Goal: Check status

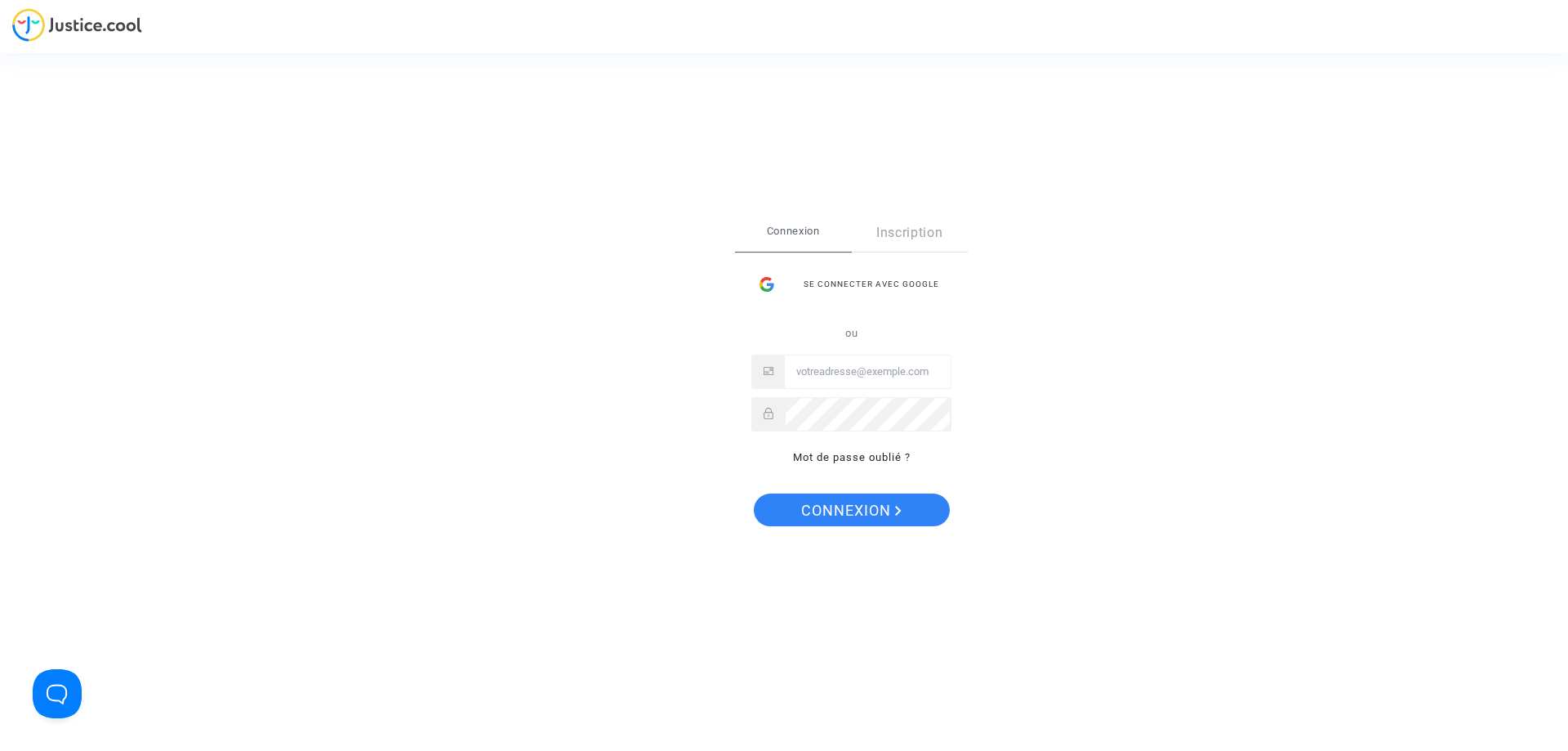
click at [852, 373] on input "Email" at bounding box center [867, 371] width 165 height 33
type input "imitxelena@reclamapormi.com"
click at [753, 493] on button "Connexion" at bounding box center [851, 509] width 196 height 33
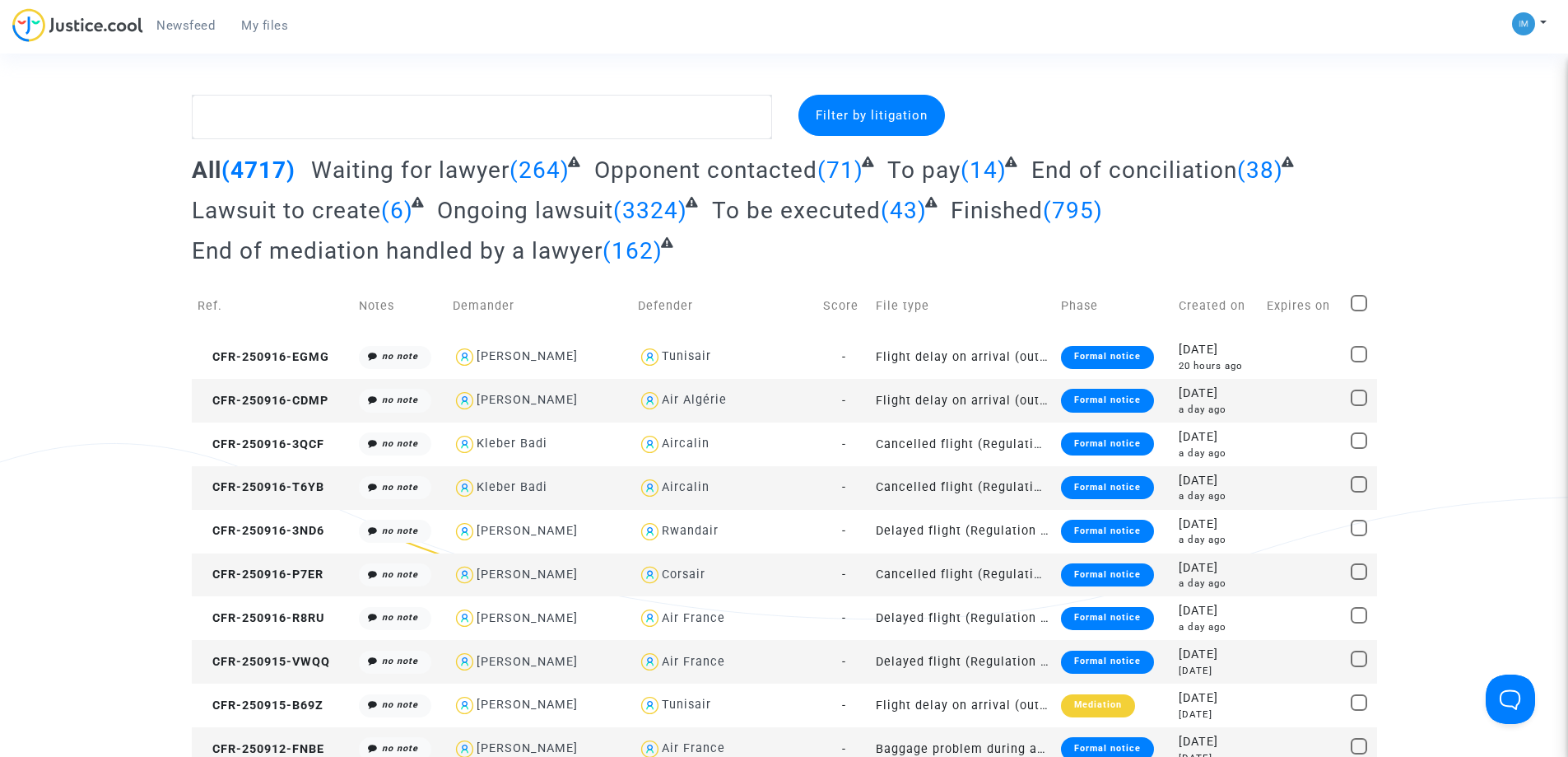
click at [839, 215] on span "To be executed" at bounding box center [796, 210] width 169 height 27
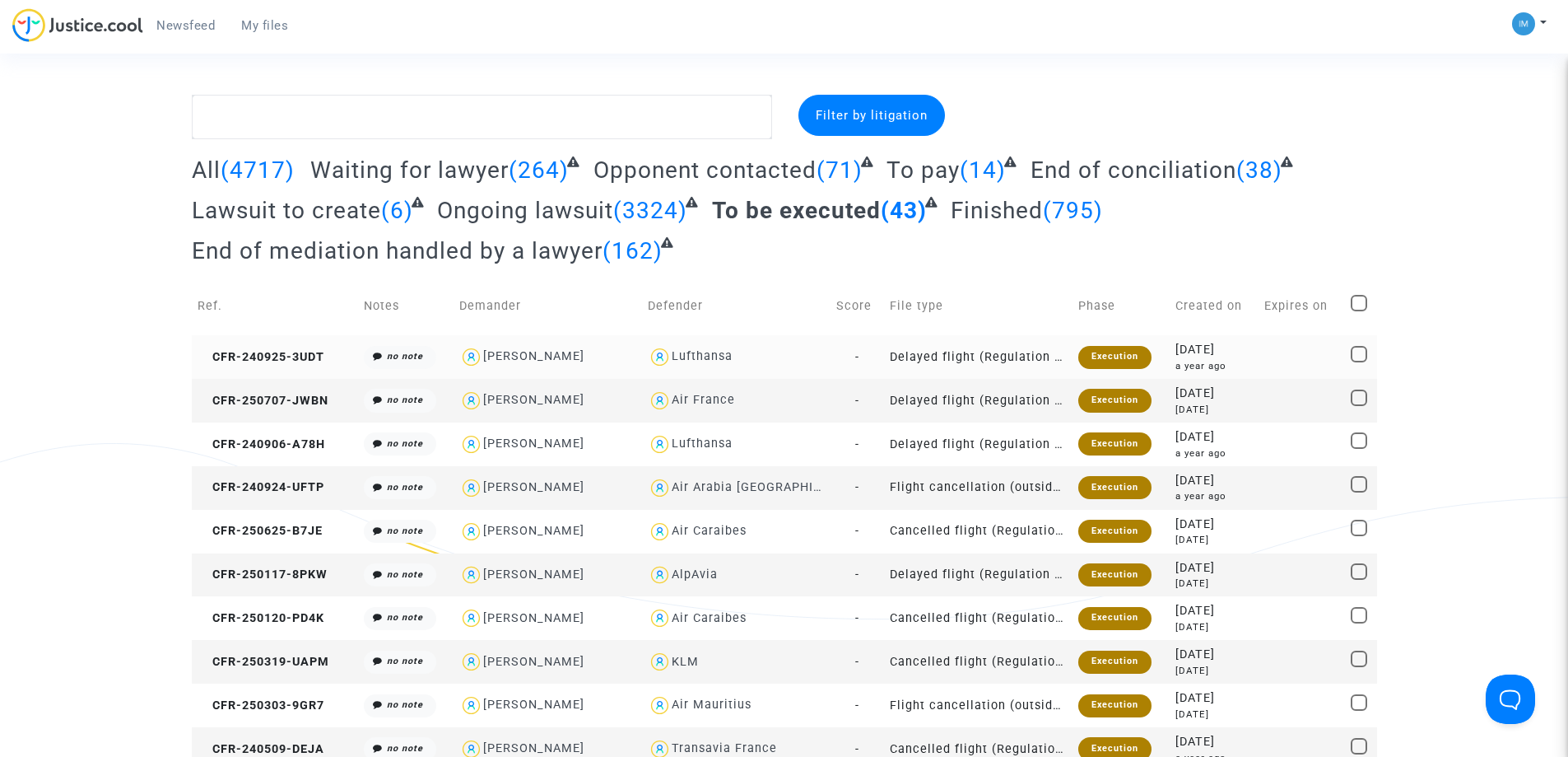
click at [1101, 351] on div "Execution" at bounding box center [1114, 357] width 73 height 23
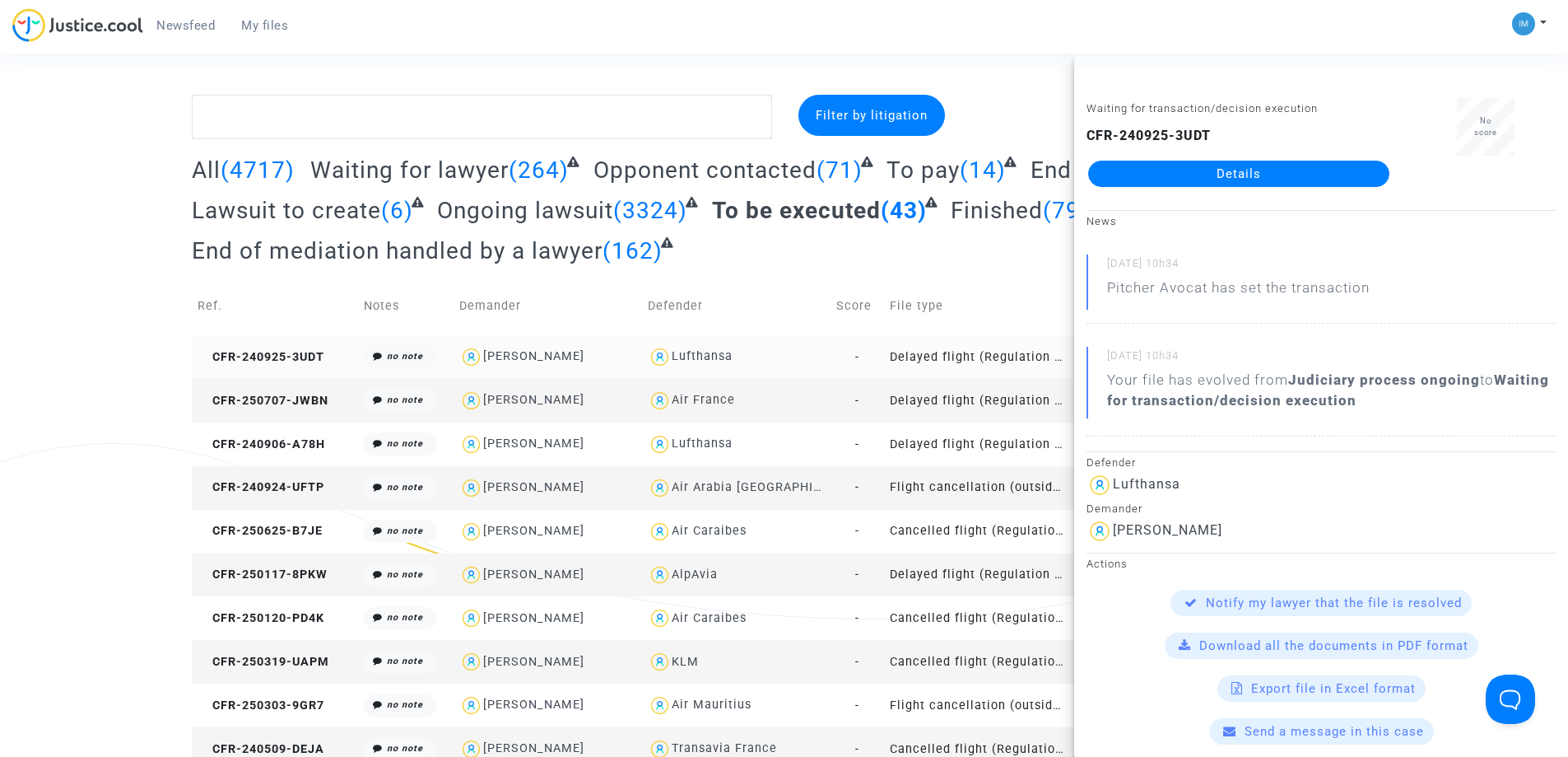
click at [995, 394] on td "Delayed flight (Regulation EC 261/2004)" at bounding box center [978, 401] width 188 height 44
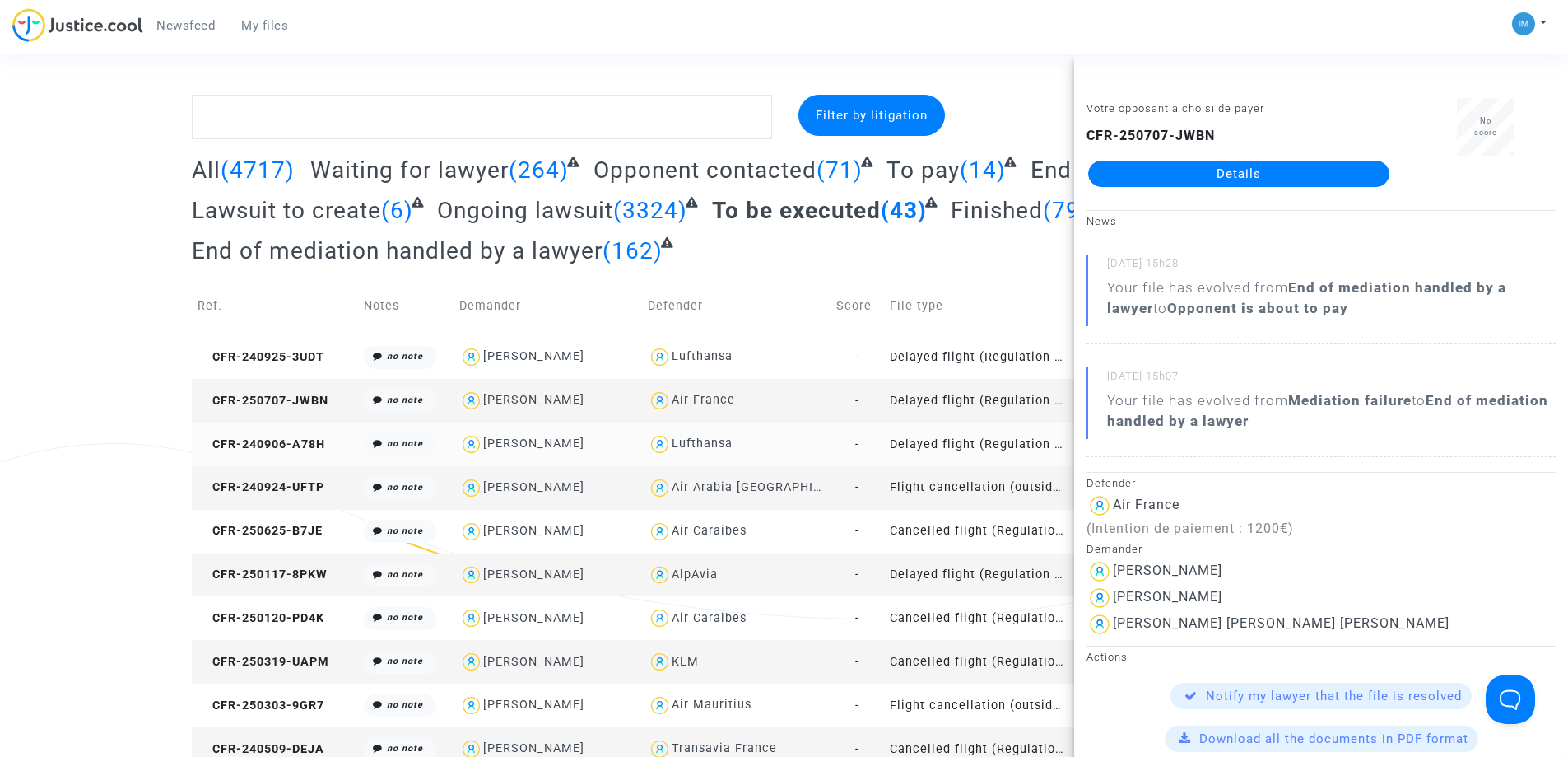
click at [1009, 443] on td "Delayed flight (Regulation EC 261/2004)" at bounding box center [978, 444] width 188 height 44
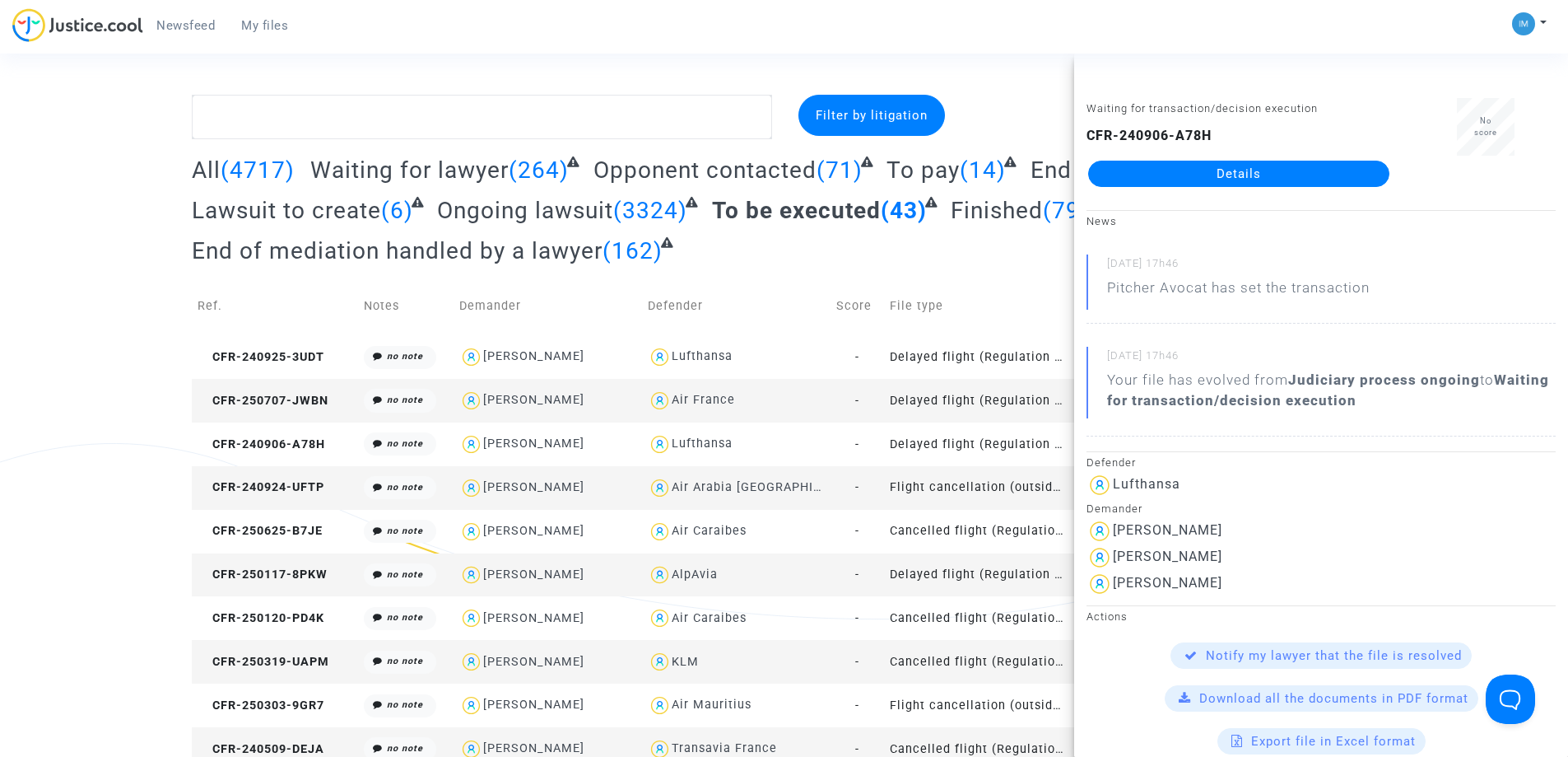
click at [970, 484] on td "Flight cancellation (outside of EU - Montreal Convention)" at bounding box center [978, 488] width 188 height 44
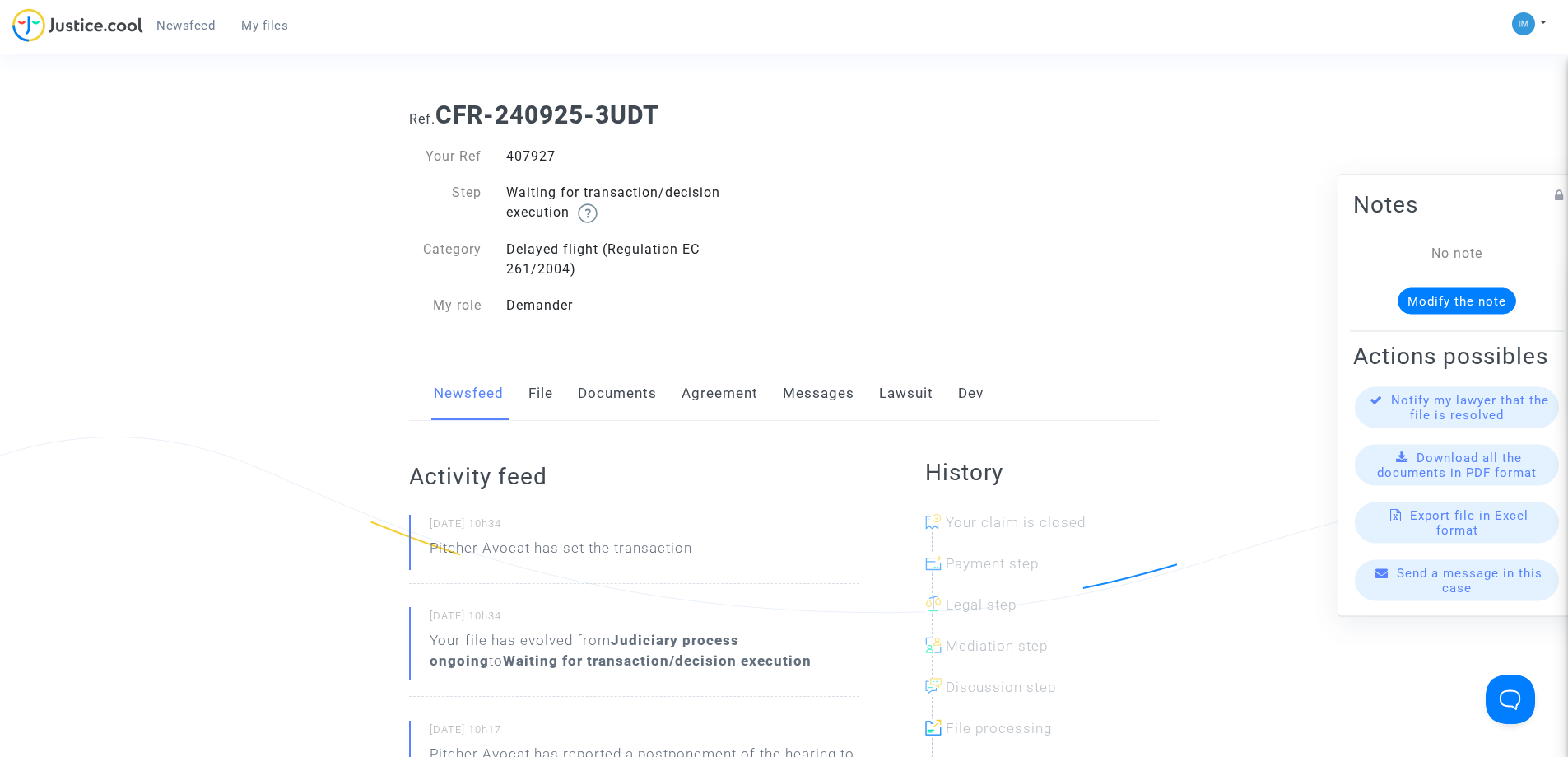
scroll to position [179, 0]
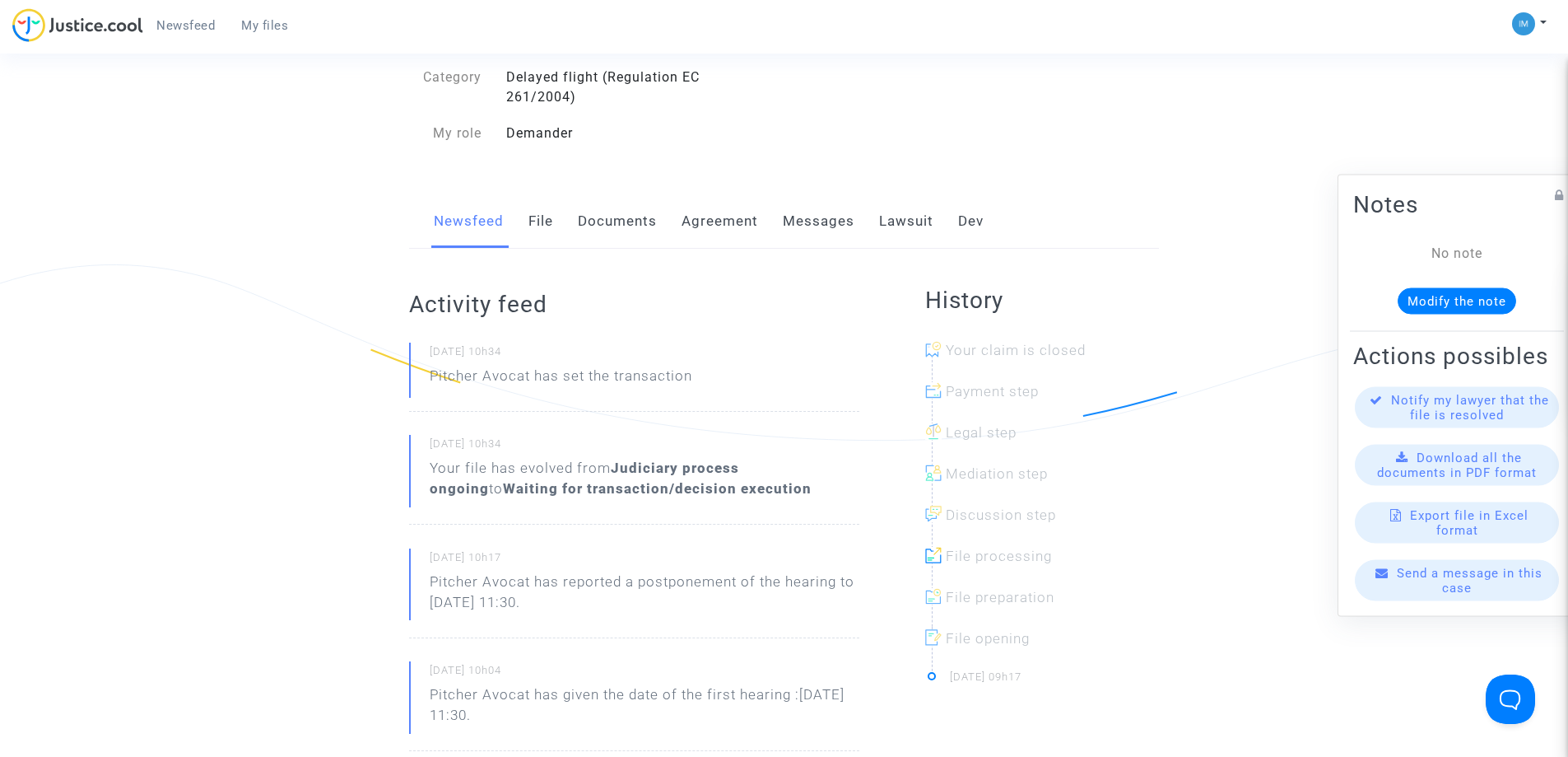
click at [906, 221] on link "Lawsuit" at bounding box center [905, 221] width 54 height 54
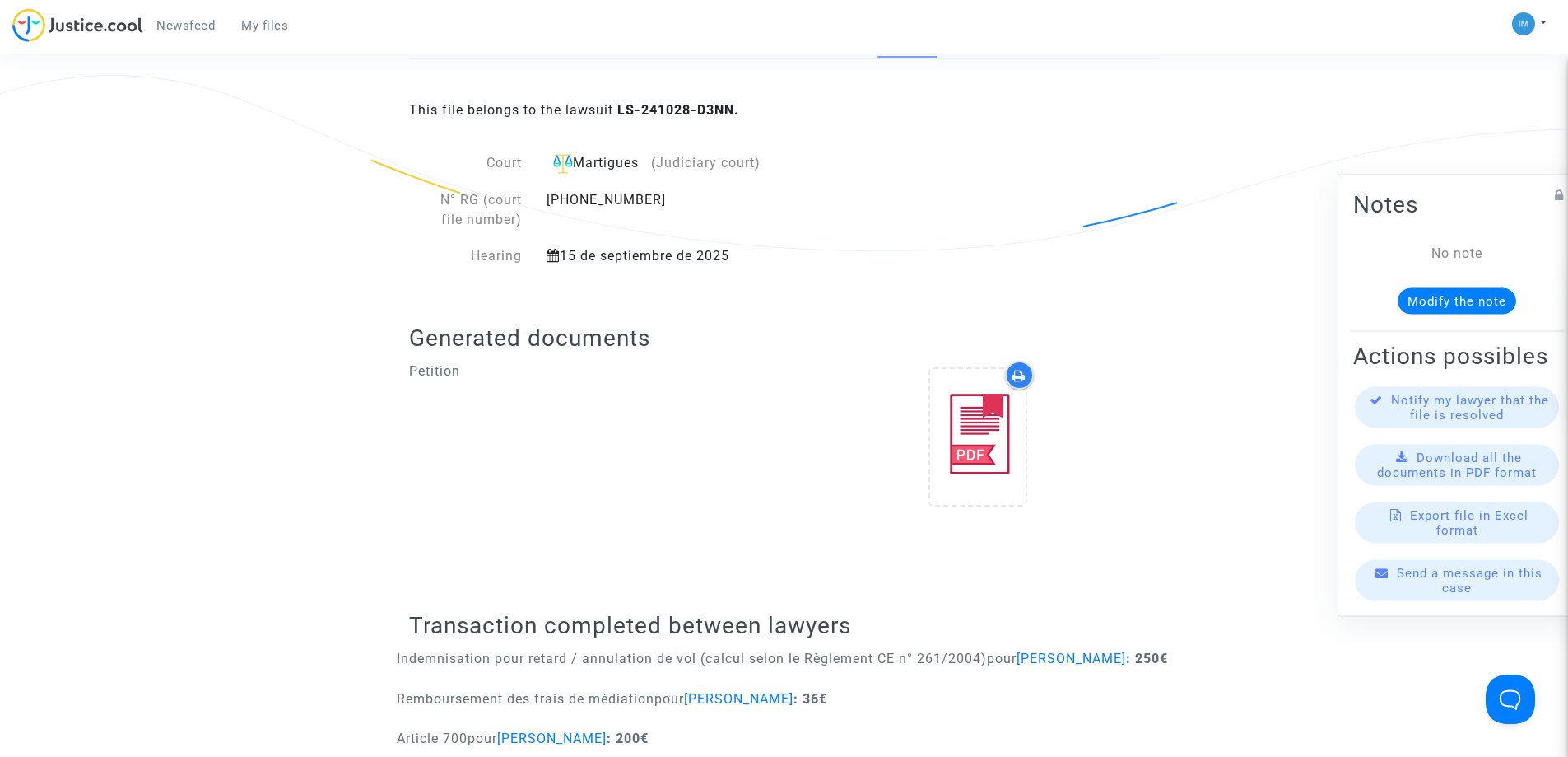
scroll to position [473, 0]
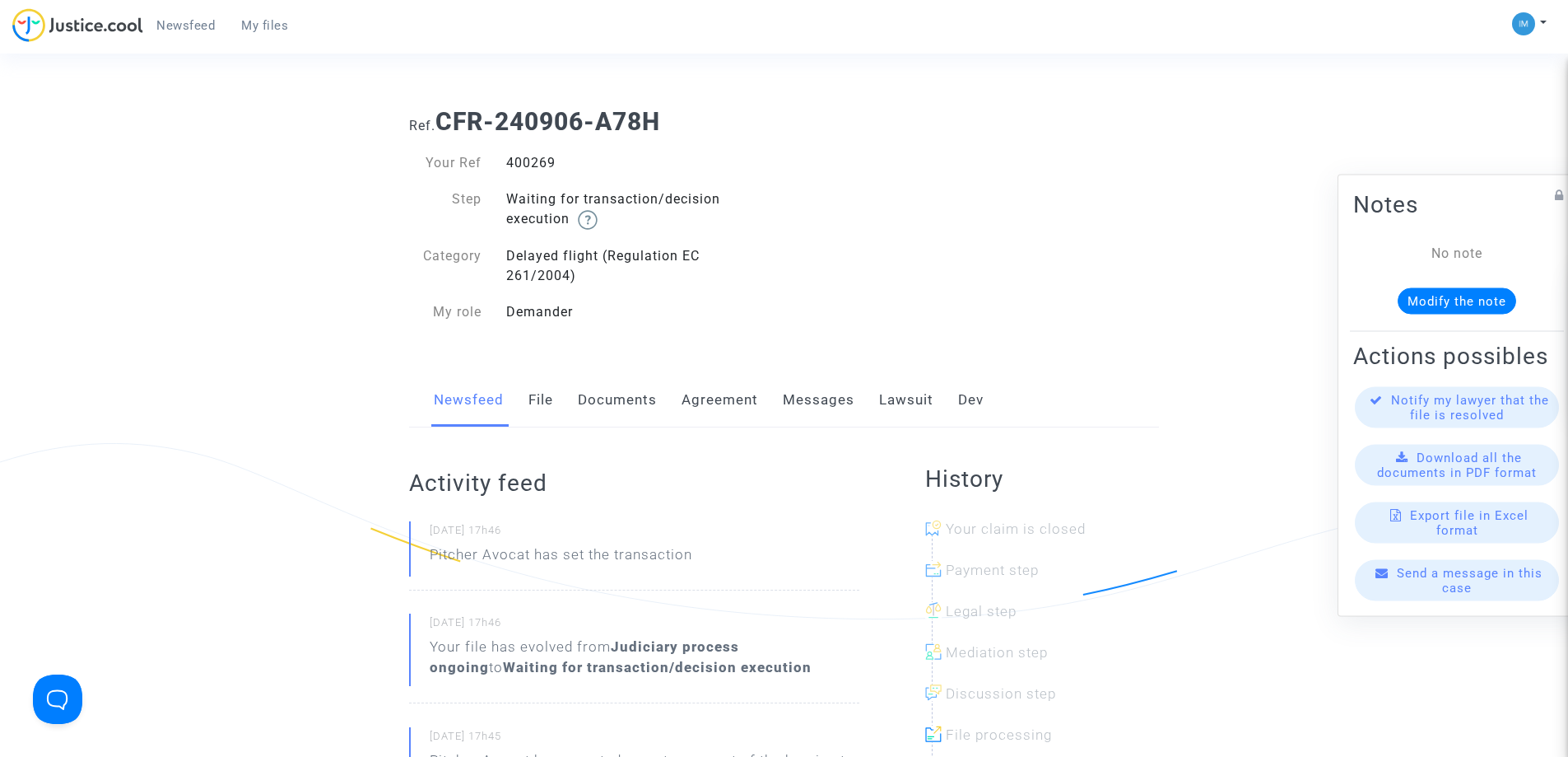
click at [906, 381] on link "Lawsuit" at bounding box center [905, 400] width 54 height 54
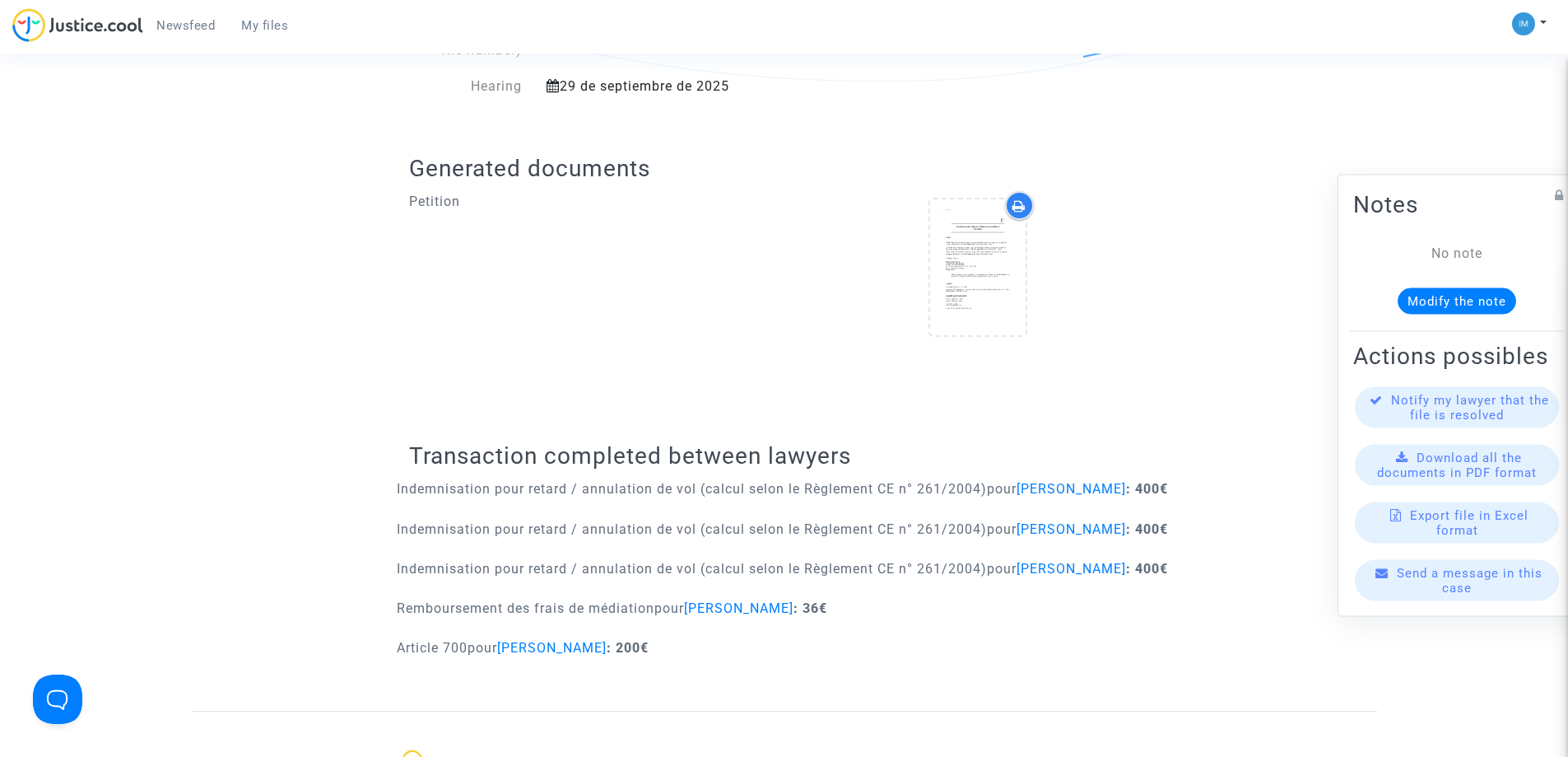
scroll to position [700, 0]
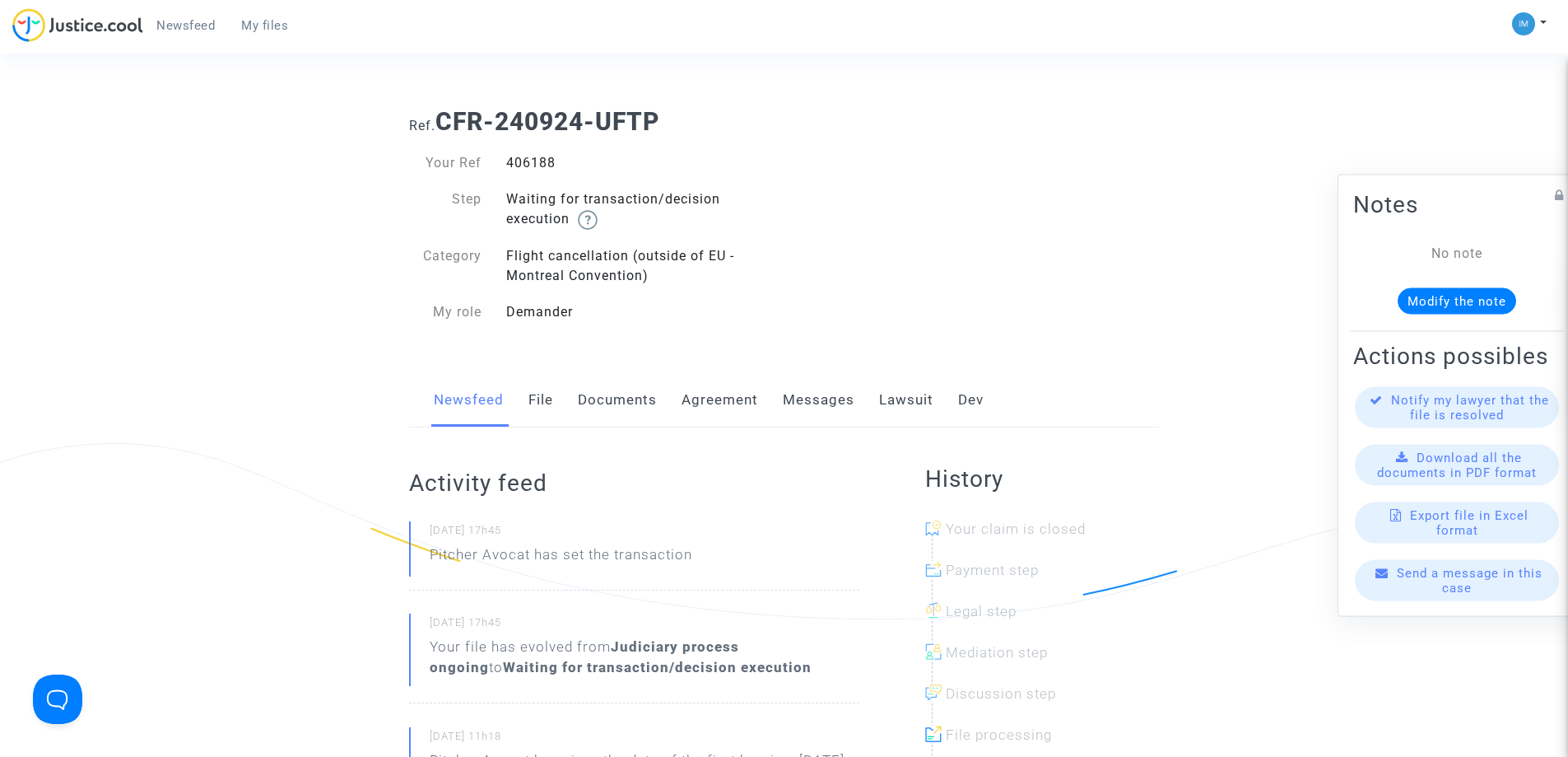
click at [884, 403] on link "Lawsuit" at bounding box center [905, 400] width 54 height 54
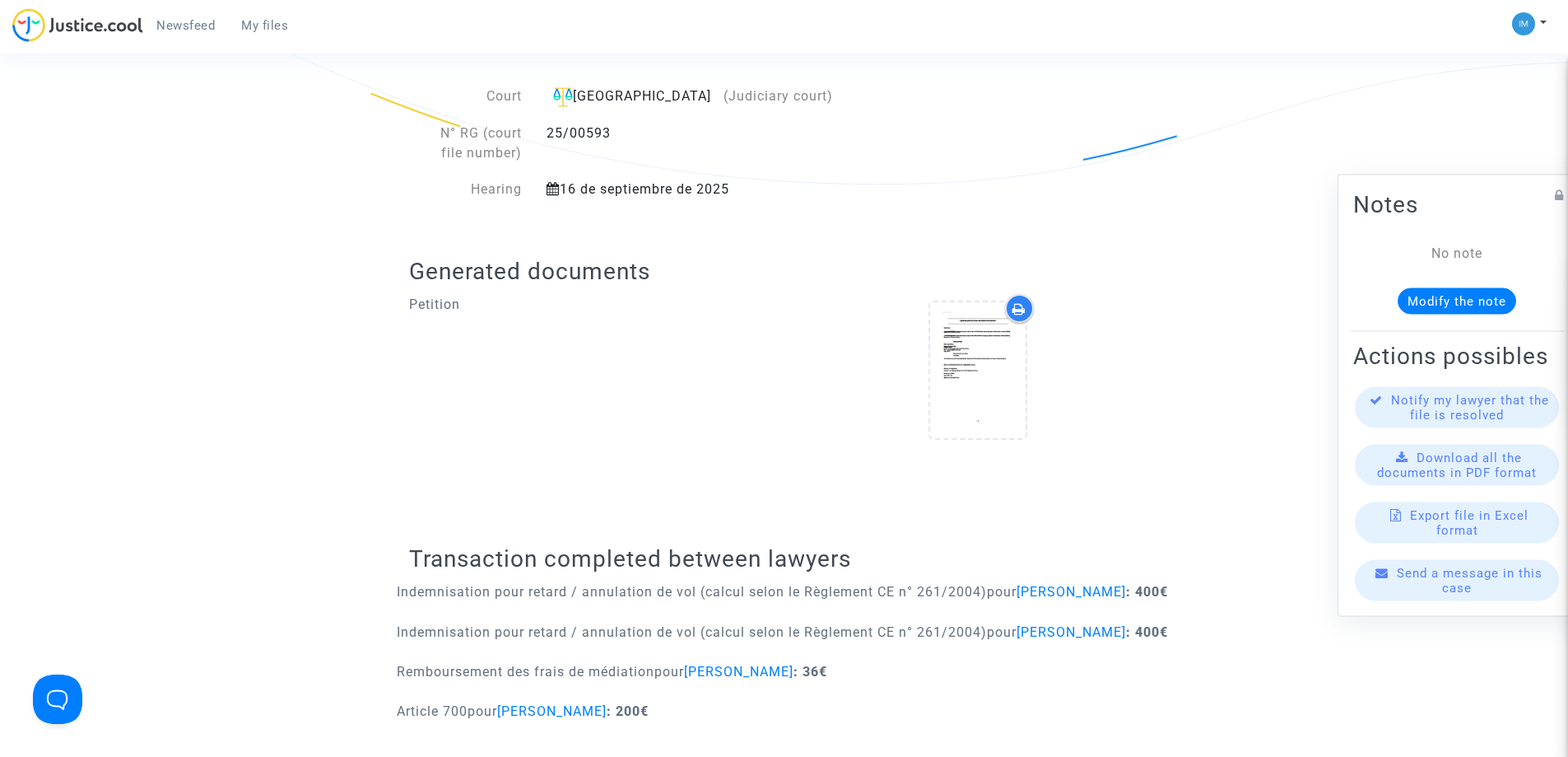
scroll to position [607, 0]
